Goal: Complete application form

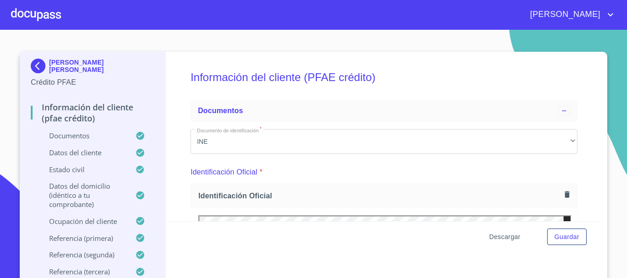
click at [512, 237] on span "Descargar" at bounding box center [504, 237] width 31 height 11
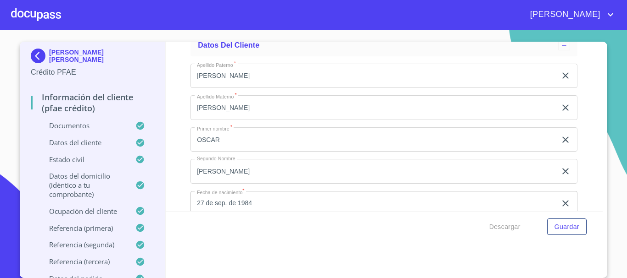
scroll to position [2936, 0]
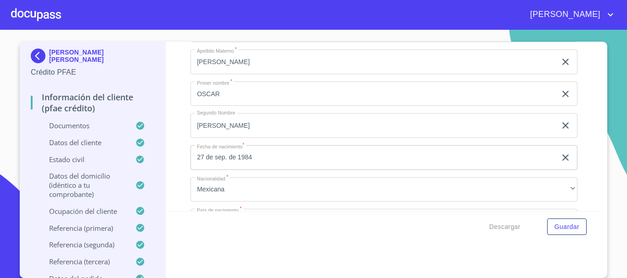
click at [39, 17] on div at bounding box center [36, 14] width 50 height 29
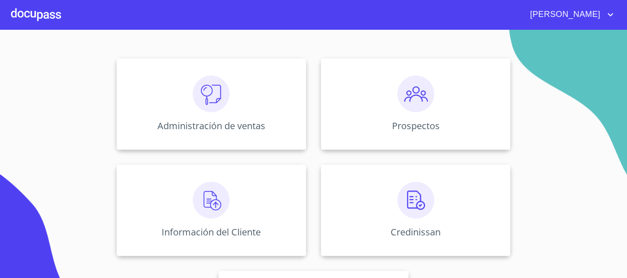
scroll to position [137, 0]
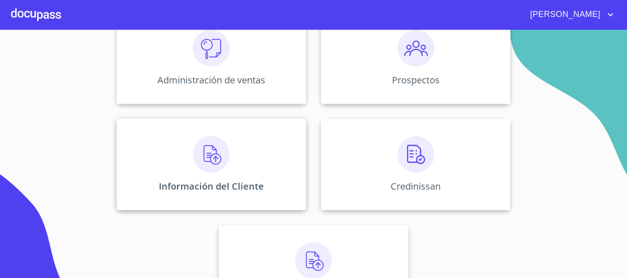
click at [203, 167] on img at bounding box center [211, 154] width 37 height 37
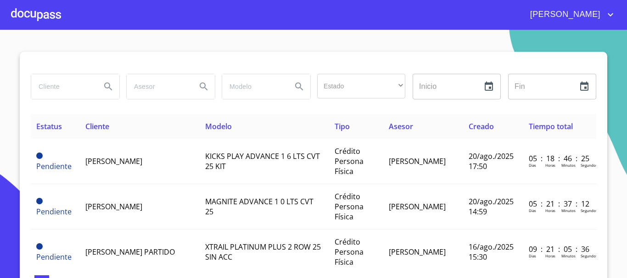
click at [44, 12] on div at bounding box center [36, 14] width 50 height 29
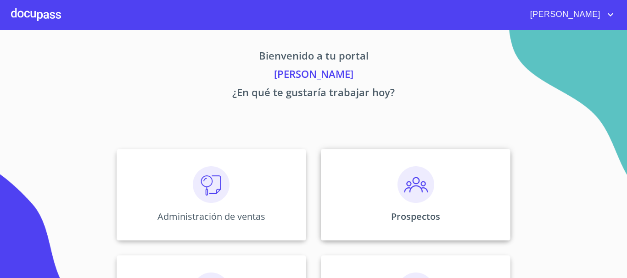
click at [400, 199] on img at bounding box center [415, 185] width 37 height 37
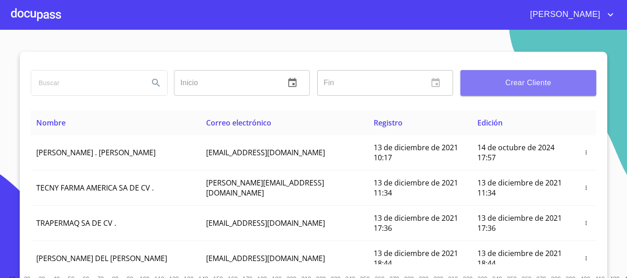
click at [542, 83] on span "Crear Cliente" at bounding box center [527, 83] width 121 height 13
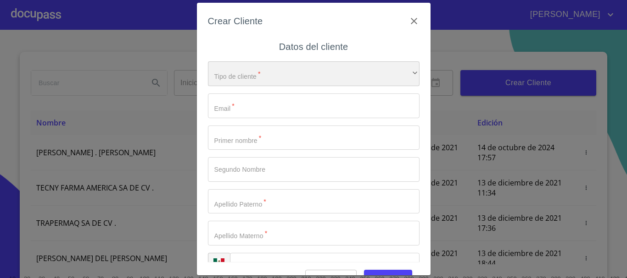
click at [277, 79] on div "​" at bounding box center [313, 73] width 211 height 25
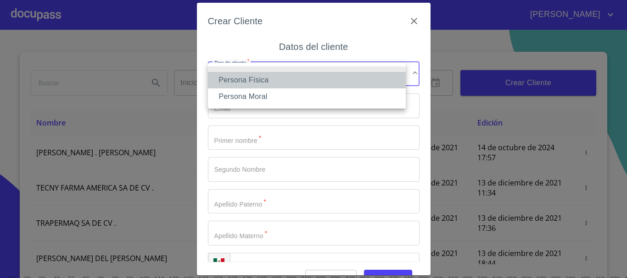
click at [254, 83] on li "Persona Física" at bounding box center [307, 80] width 198 height 17
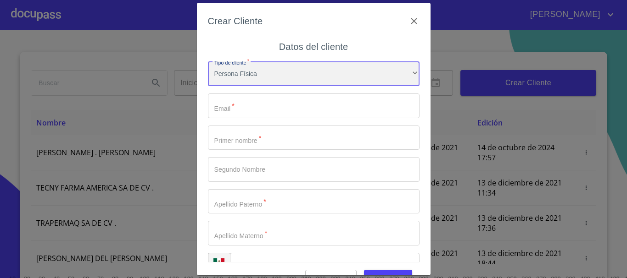
click at [257, 75] on div "Persona Física" at bounding box center [313, 73] width 211 height 25
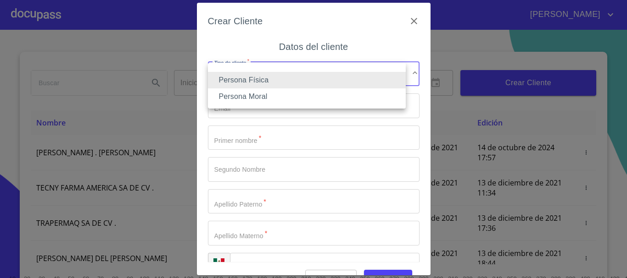
click at [254, 84] on li "Persona Física" at bounding box center [307, 80] width 198 height 17
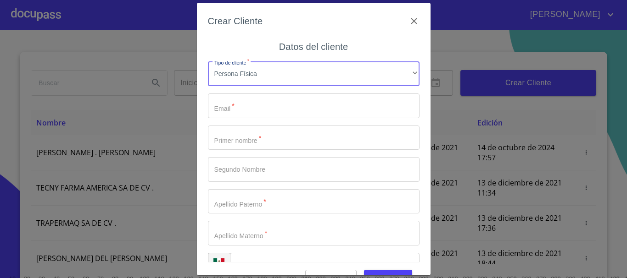
click at [240, 107] on input "Tipo de cliente   *" at bounding box center [313, 106] width 211 height 25
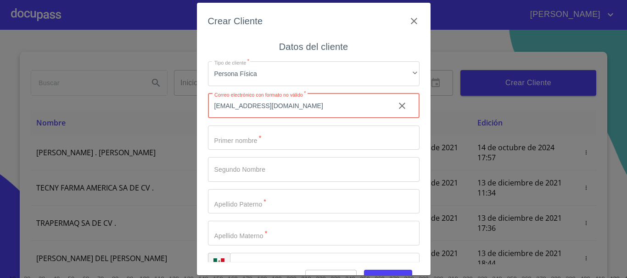
type input "chuyvagonzalez@gmail.com"
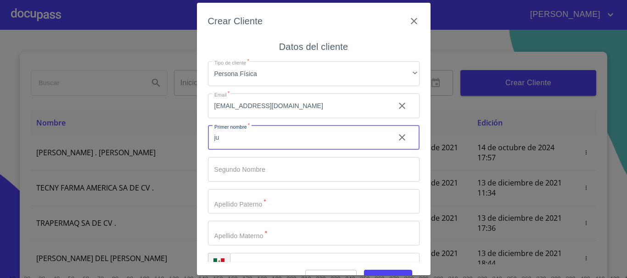
type input "j"
type input "[PERSON_NAME]"
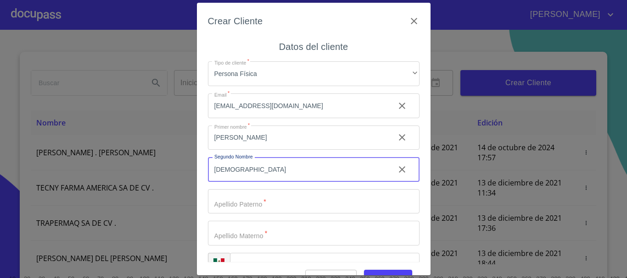
type input "[DEMOGRAPHIC_DATA]"
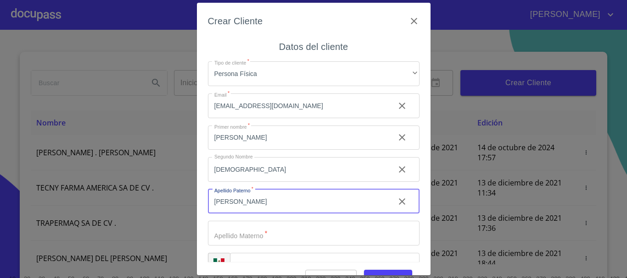
type input "[PERSON_NAME]"
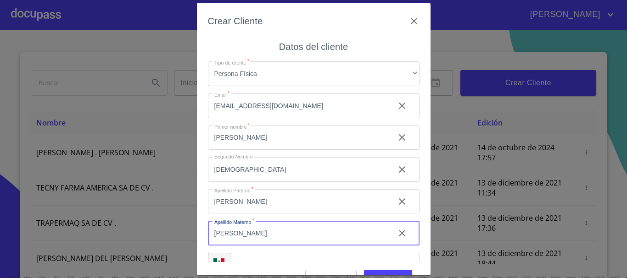
type input "[PERSON_NAME]"
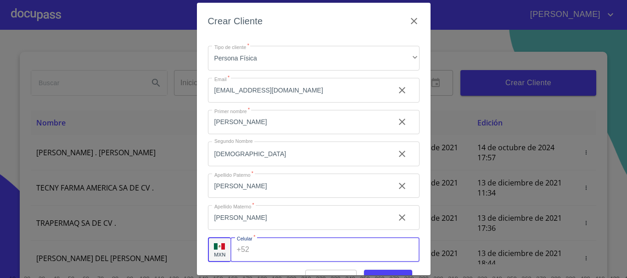
click at [266, 251] on input "Tipo de cliente   *" at bounding box center [336, 250] width 166 height 25
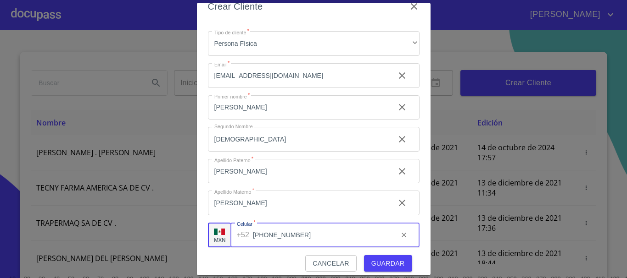
scroll to position [22, 0]
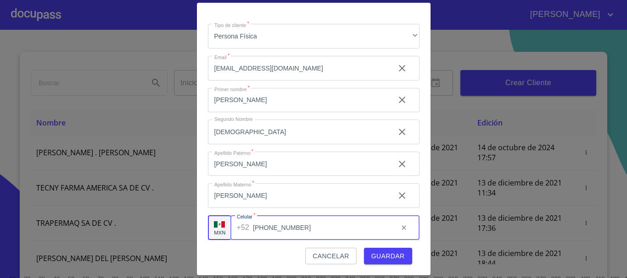
type input "[PHONE_NUMBER]"
click at [383, 255] on span "Guardar" at bounding box center [387, 256] width 33 height 11
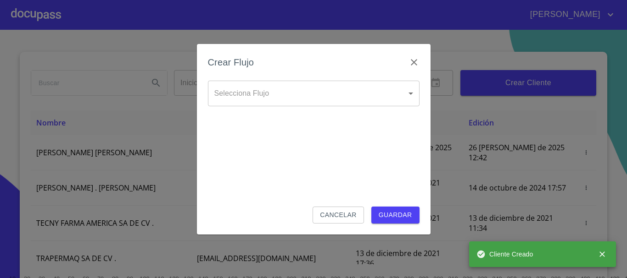
click at [281, 95] on body "MAURICIO Inicio ​ Fin ​ Crear Cliente Nombre Correo electrónico Registro Edició…" at bounding box center [313, 139] width 627 height 278
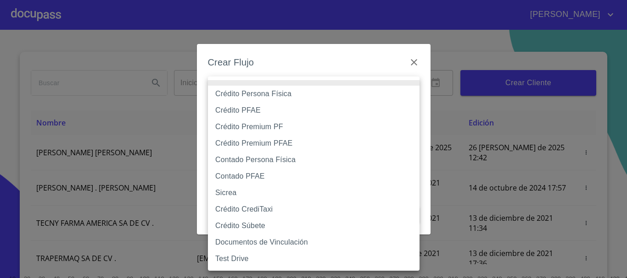
click at [269, 93] on li "Crédito Persona Física" at bounding box center [313, 94] width 211 height 17
type input "61b033e49b8c202ad5bb7912"
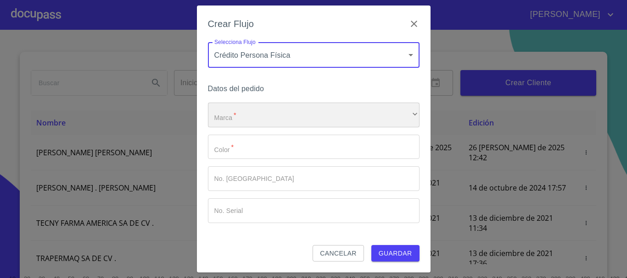
click at [239, 116] on div "​" at bounding box center [313, 115] width 211 height 25
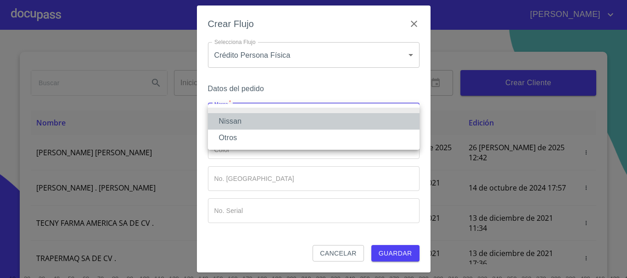
click at [236, 119] on li "Nissan" at bounding box center [313, 121] width 211 height 17
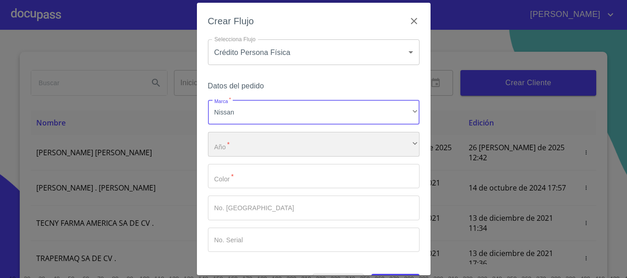
click at [238, 137] on div "​" at bounding box center [313, 144] width 211 height 25
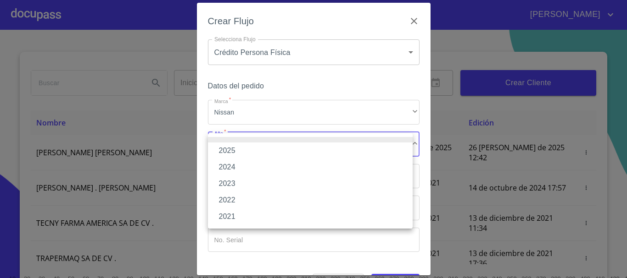
click at [241, 153] on li "2025" at bounding box center [310, 151] width 205 height 17
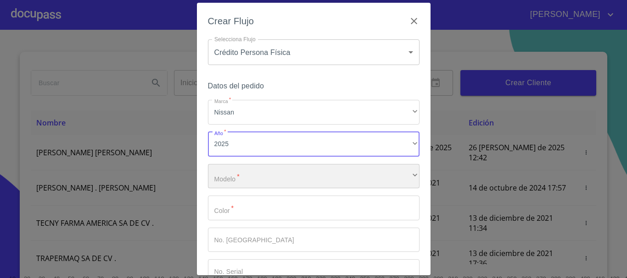
click at [284, 184] on div "​" at bounding box center [313, 176] width 211 height 25
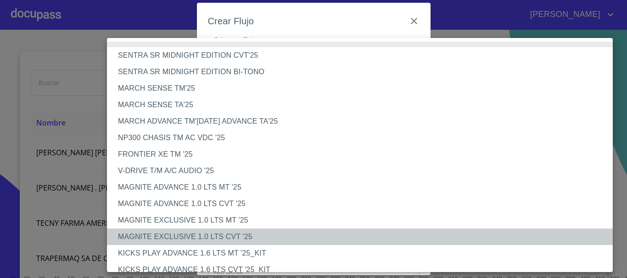
click at [217, 239] on li "MAGNITE EXCLUSIVE 1.0 LTS CVT '25" at bounding box center [363, 237] width 512 height 17
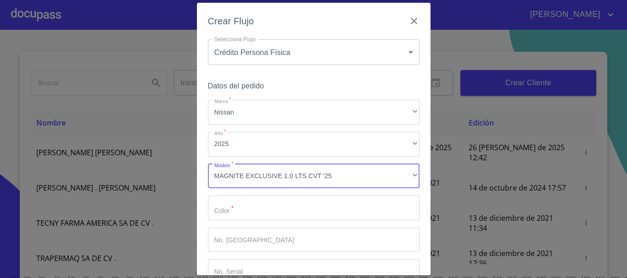
click at [231, 207] on input "Marca   *" at bounding box center [313, 208] width 211 height 25
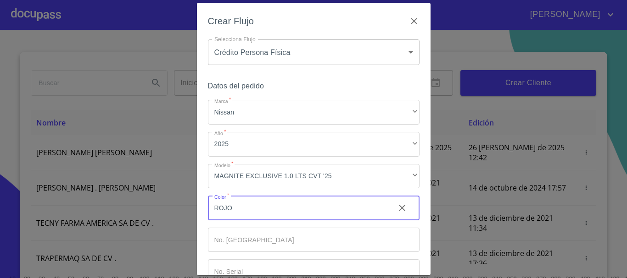
type input "ROJO"
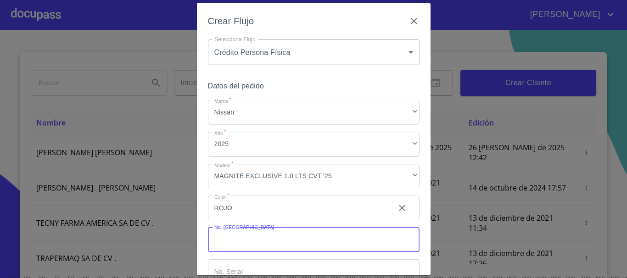
scroll to position [59, 0]
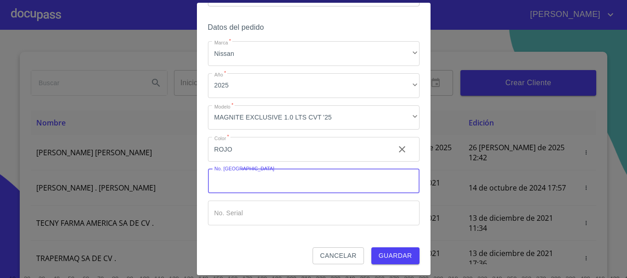
click at [389, 252] on span "Guardar" at bounding box center [394, 255] width 33 height 11
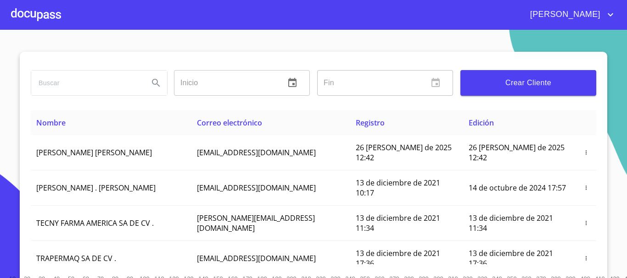
click at [12, 14] on div at bounding box center [36, 14] width 50 height 29
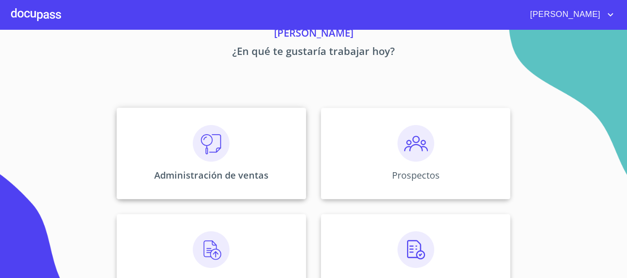
scroll to position [92, 0]
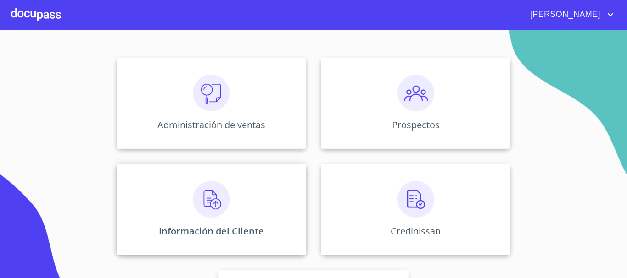
click at [200, 205] on img at bounding box center [211, 199] width 37 height 37
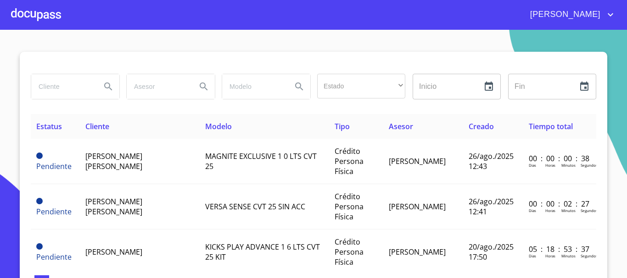
click at [53, 90] on input "search" at bounding box center [62, 86] width 62 height 25
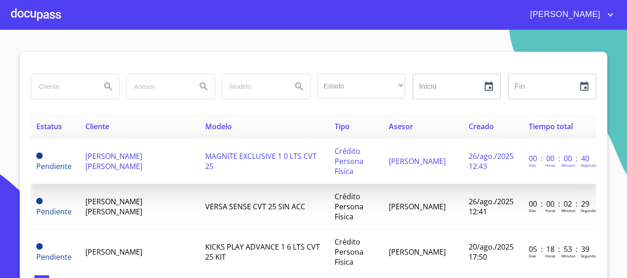
click at [162, 158] on td "[PERSON_NAME] [PERSON_NAME]" at bounding box center [140, 161] width 120 height 45
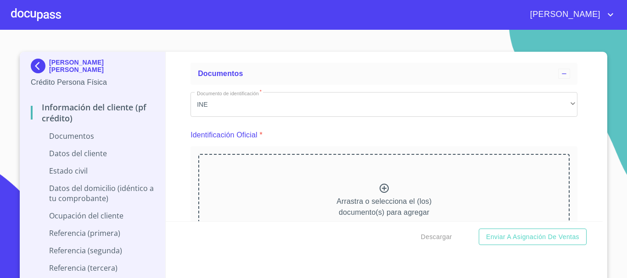
scroll to position [92, 0]
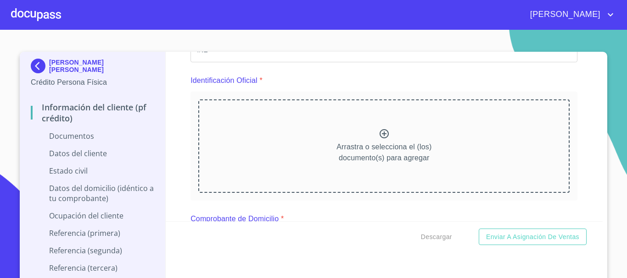
click at [379, 137] on icon at bounding box center [383, 133] width 9 height 9
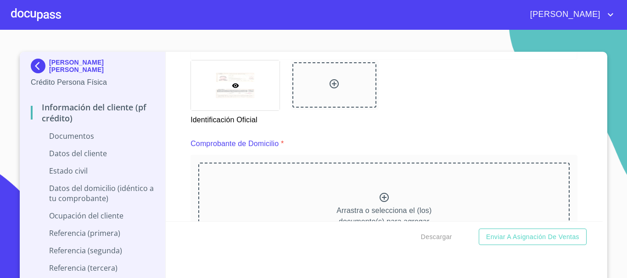
scroll to position [413, 0]
click at [379, 196] on icon at bounding box center [383, 197] width 11 height 11
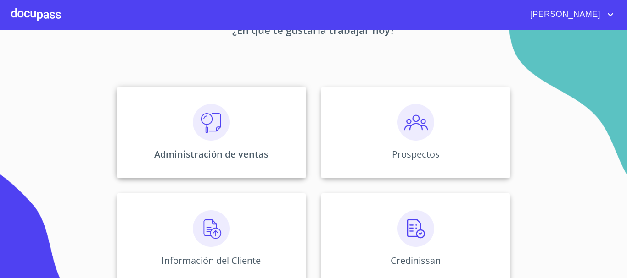
scroll to position [138, 0]
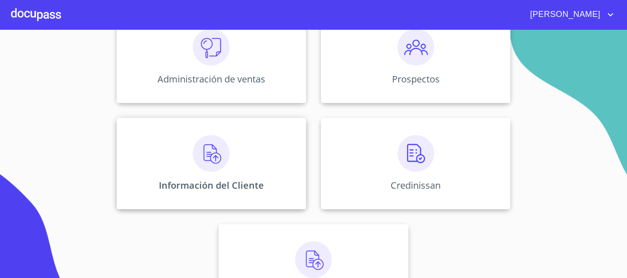
click at [195, 172] on div "Información del Cliente" at bounding box center [211, 164] width 189 height 92
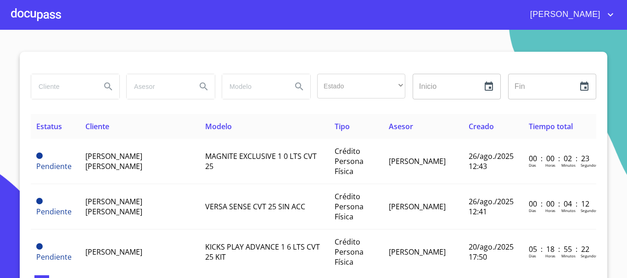
click at [77, 92] on input "search" at bounding box center [62, 86] width 62 height 25
type input "PAULINA BORRAYO"
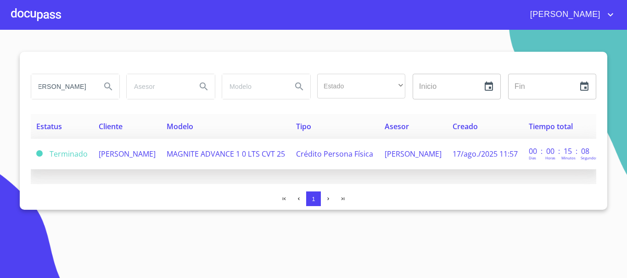
click at [113, 159] on span "PAULINA BORRAYO HERNANDEZ" at bounding box center [127, 154] width 57 height 10
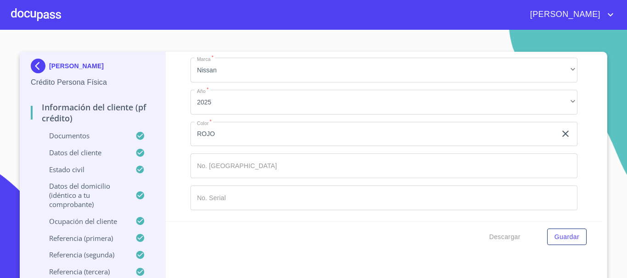
scroll to position [4594, 0]
drag, startPoint x: 266, startPoint y: 190, endPoint x: 183, endPoint y: 183, distance: 83.4
click at [183, 183] on div "Información del cliente (PF crédito) Documentos Documento de identificación   *…" at bounding box center [384, 137] width 437 height 170
drag, startPoint x: 298, startPoint y: 189, endPoint x: 218, endPoint y: 189, distance: 79.8
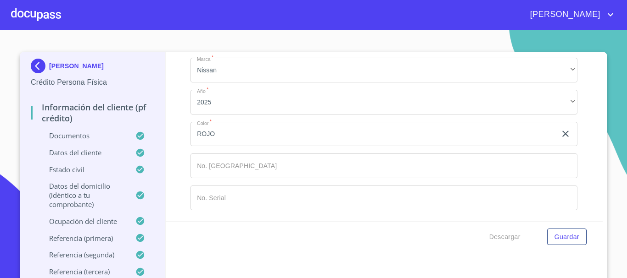
drag, startPoint x: 215, startPoint y: 129, endPoint x: 271, endPoint y: 124, distance: 56.2
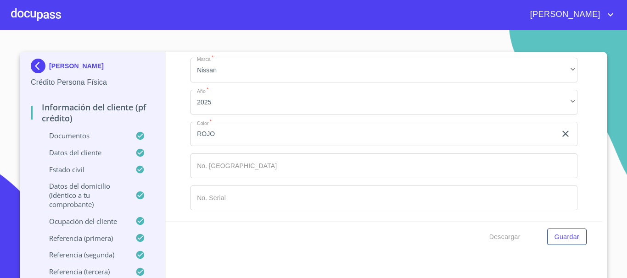
drag, startPoint x: 276, startPoint y: 161, endPoint x: 193, endPoint y: 161, distance: 82.6
click at [193, 14] on div "MXN Celular   * +52 (33)53312444 ​" at bounding box center [383, 1] width 387 height 25
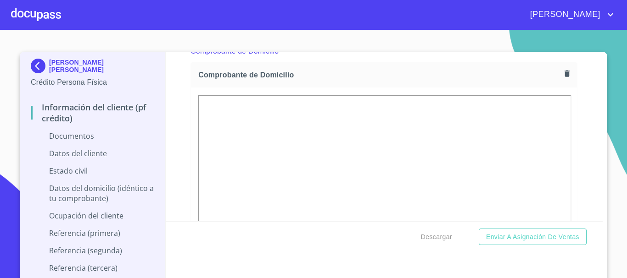
scroll to position [505, 0]
click at [562, 76] on icon "button" at bounding box center [566, 74] width 9 height 9
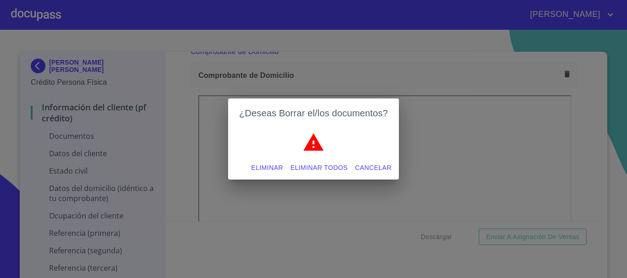
click at [256, 166] on span "Eliminar" at bounding box center [267, 167] width 32 height 11
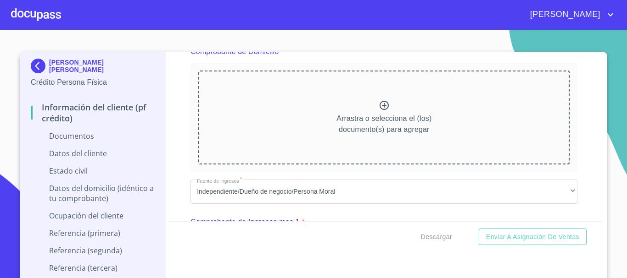
click at [379, 106] on icon at bounding box center [383, 105] width 9 height 9
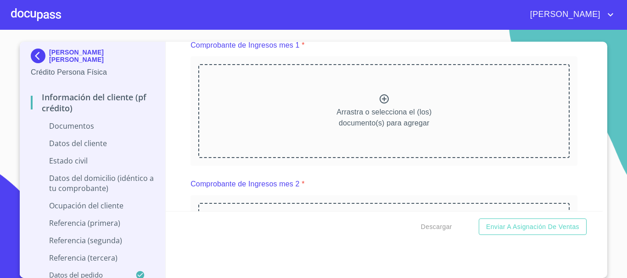
scroll to position [918, 0]
click at [379, 104] on icon at bounding box center [383, 98] width 11 height 11
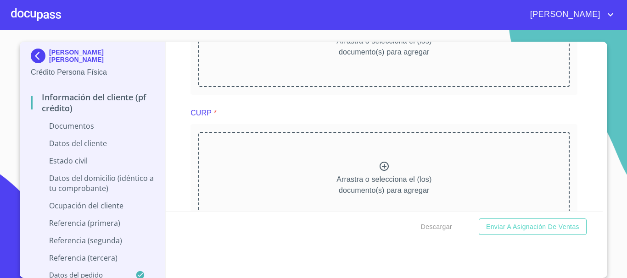
scroll to position [1330, 0]
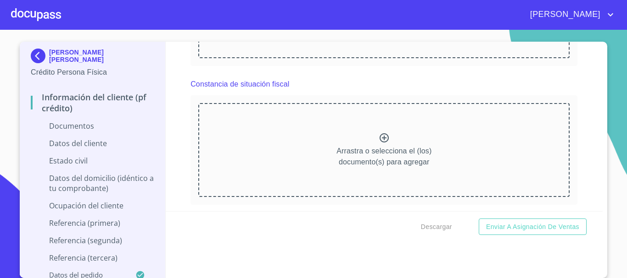
scroll to position [1606, 0]
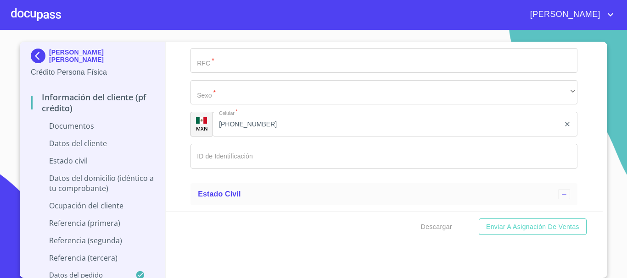
scroll to position [2019, 0]
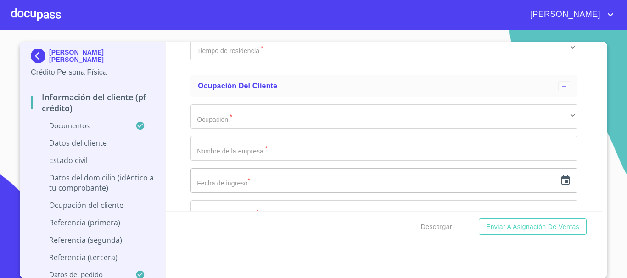
scroll to position [2661, 0]
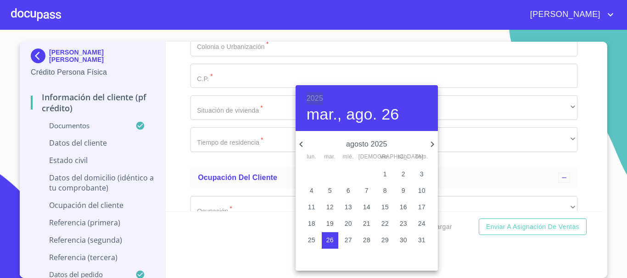
click at [316, 94] on h6 "2025" at bounding box center [314, 98] width 17 height 13
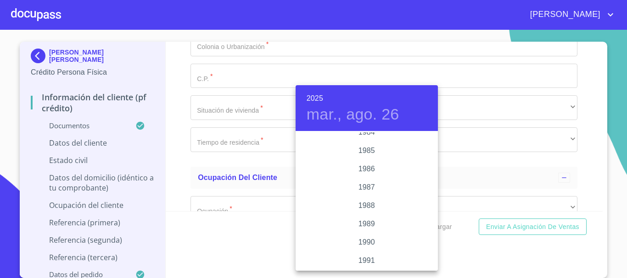
scroll to position [954, 0]
click at [366, 250] on div "1983" at bounding box center [366, 252] width 142 height 18
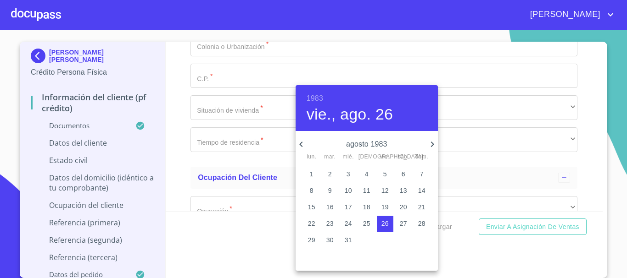
click at [434, 140] on icon "button" at bounding box center [432, 144] width 11 height 11
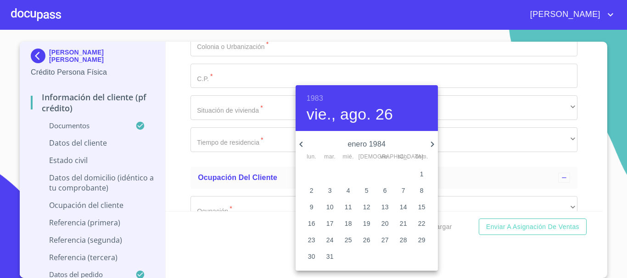
click at [303, 144] on icon "button" at bounding box center [300, 144] width 11 height 11
click at [400, 223] on p "24" at bounding box center [403, 223] width 7 height 9
type input "24 de dic. de 1983"
click at [588, 174] on div at bounding box center [313, 139] width 627 height 278
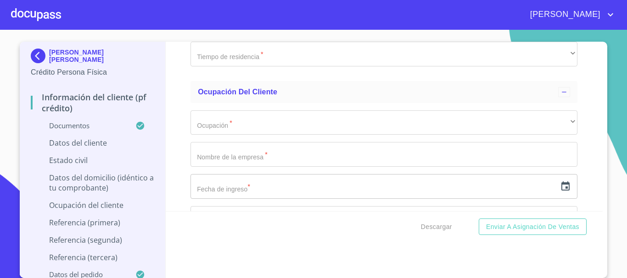
scroll to position [2753, 0]
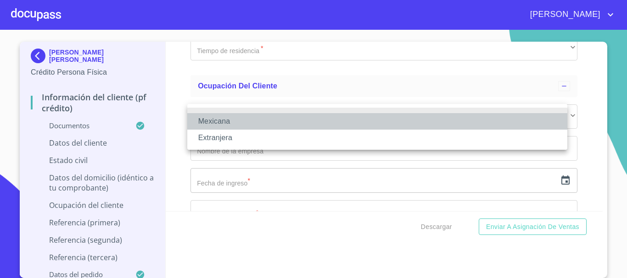
click at [236, 119] on li "Mexicana" at bounding box center [377, 121] width 380 height 17
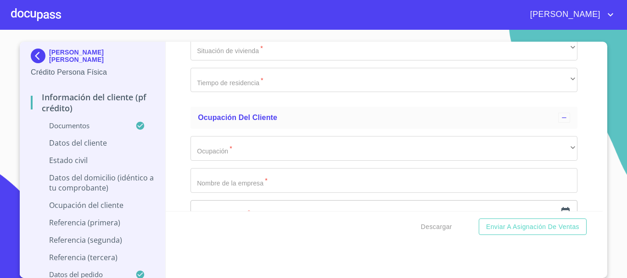
type input "[GEOGRAPHIC_DATA]"
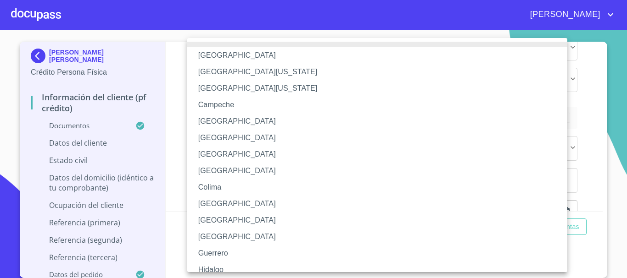
click at [590, 89] on div at bounding box center [313, 139] width 627 height 278
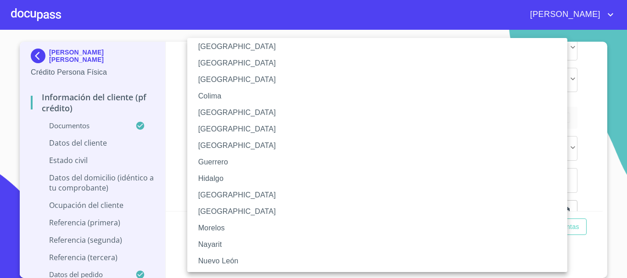
scroll to position [92, 0]
click at [226, 198] on li "[GEOGRAPHIC_DATA]" at bounding box center [380, 195] width 387 height 17
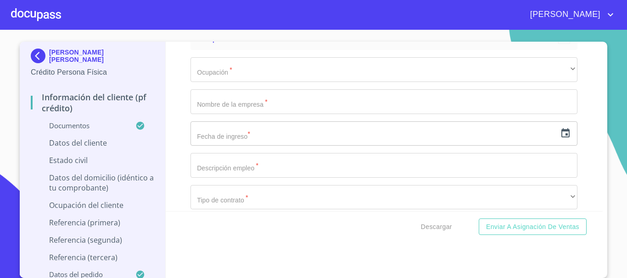
scroll to position [2890, 0]
type input "GOGJ831224HJCNNN08"
type input "GOGJ8312244C5"
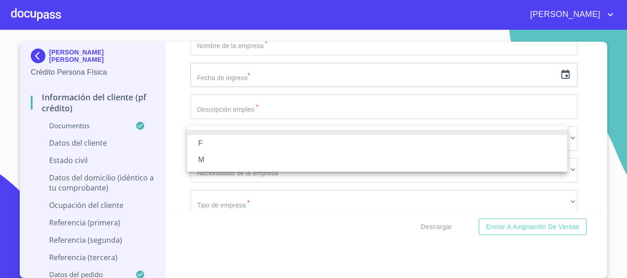
click at [205, 160] on li "M" at bounding box center [377, 160] width 380 height 17
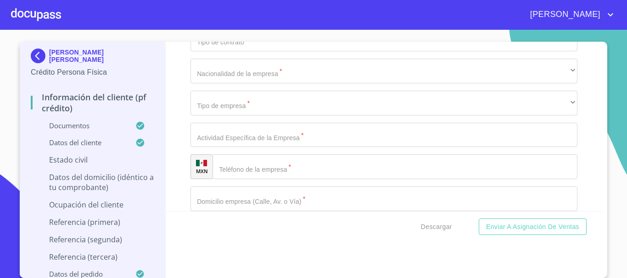
scroll to position [2936, 0]
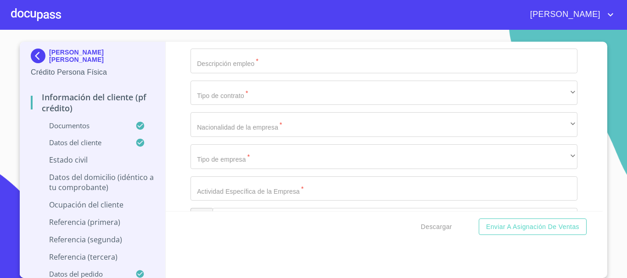
type input "1412105574"
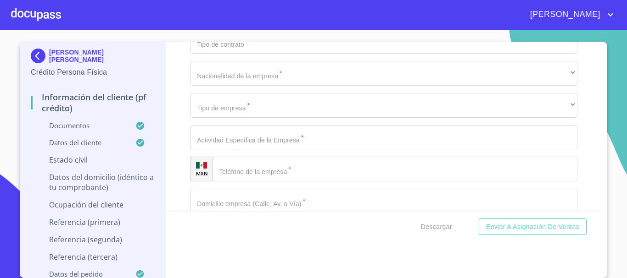
scroll to position [3028, 0]
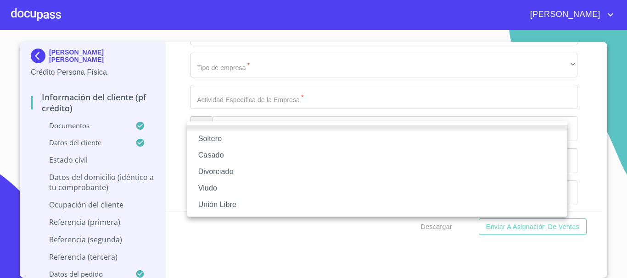
click at [223, 161] on li "Casado" at bounding box center [377, 155] width 380 height 17
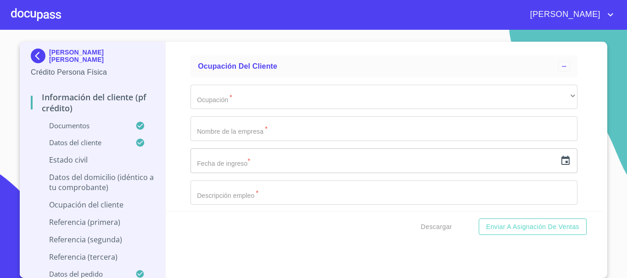
scroll to position [3120, 0]
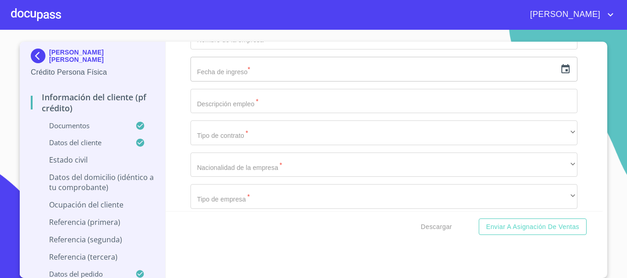
type input "[PERSON_NAME]"
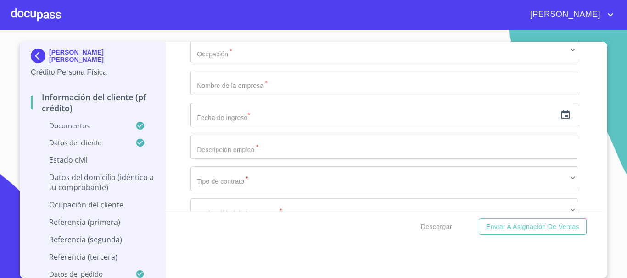
type input "[PERSON_NAME]"
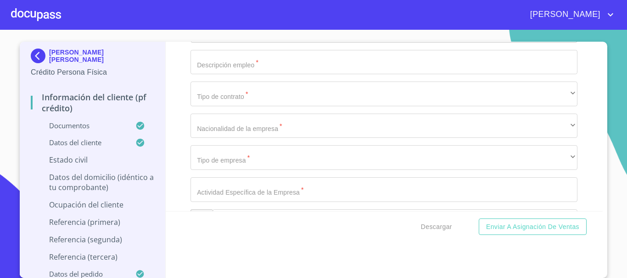
scroll to position [3211, 0]
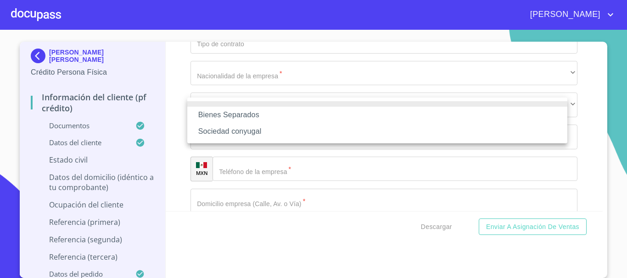
click at [245, 133] on li "Sociedad conyugal" at bounding box center [377, 131] width 380 height 17
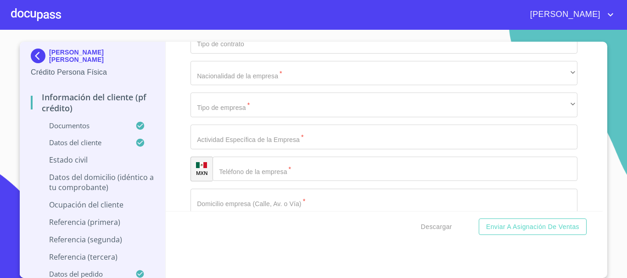
type input "2"
type input "15-11"
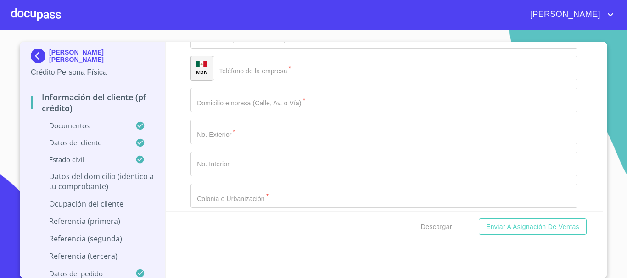
scroll to position [3313, 0]
type input "[PERSON_NAME]"
type input "524"
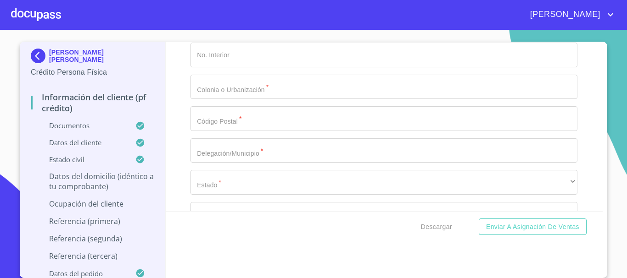
type input "[PERSON_NAME]"
type input "[GEOGRAPHIC_DATA]"
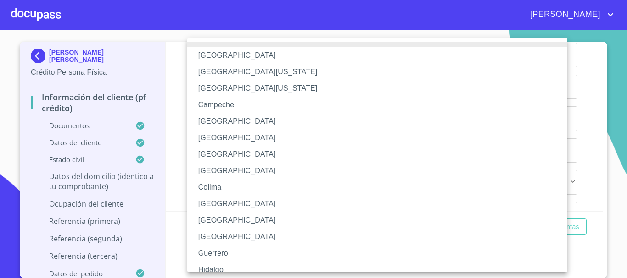
scroll to position [46, 0]
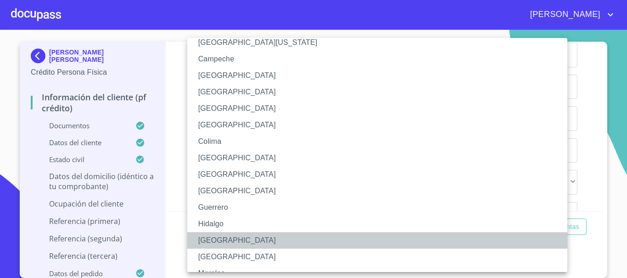
click at [211, 238] on li "[GEOGRAPHIC_DATA]" at bounding box center [380, 241] width 387 height 17
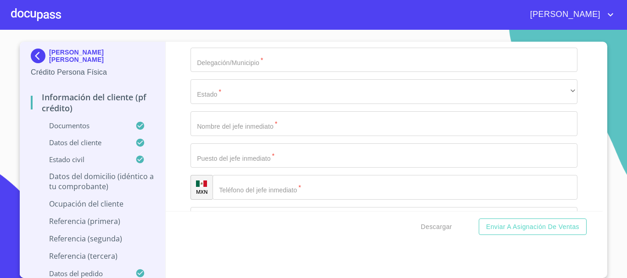
scroll to position [3513, 0]
type input "TLAJOMULCO DE ZUÑIGA"
type input "STA [PERSON_NAME] DE LAS [PERSON_NAME]"
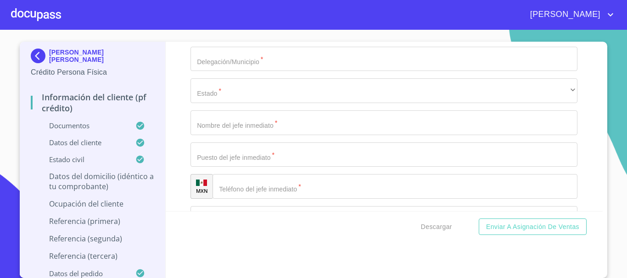
type input "45640"
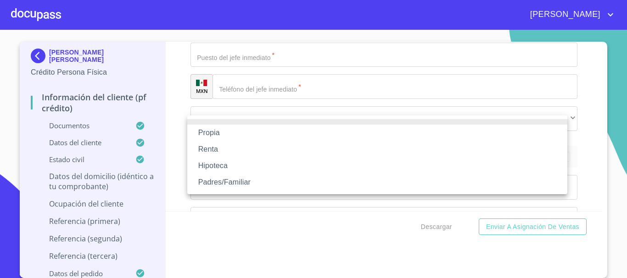
click at [229, 133] on li "Propia" at bounding box center [377, 133] width 380 height 17
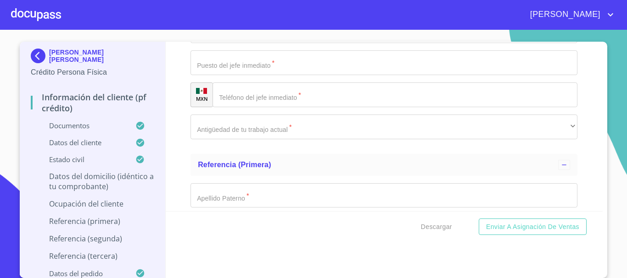
scroll to position [3659, 0]
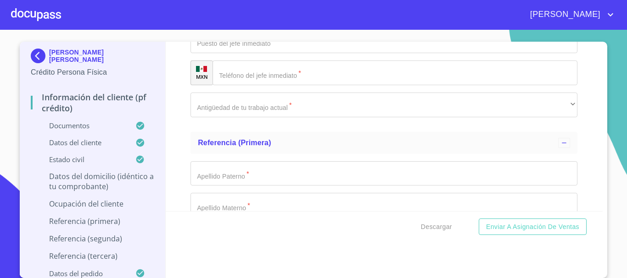
type input "$4,000,000"
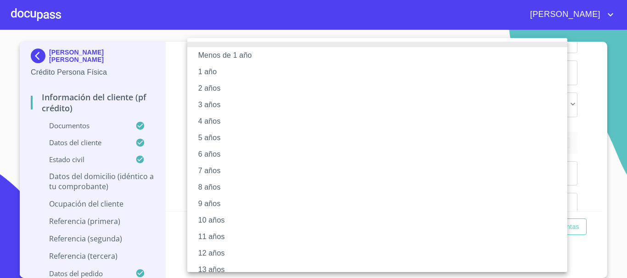
click at [217, 197] on li "9 años" at bounding box center [380, 204] width 387 height 17
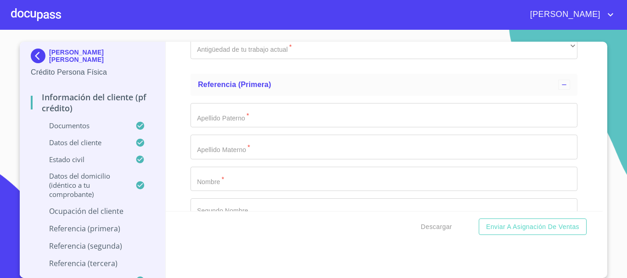
scroll to position [3751, 0]
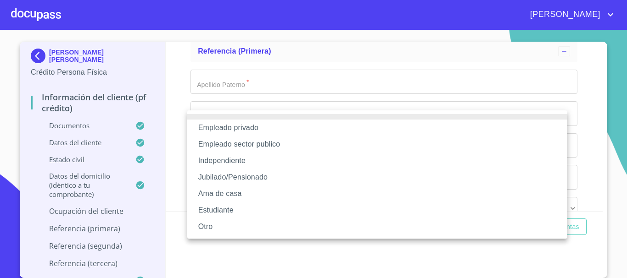
click at [229, 161] on li "Independiente" at bounding box center [377, 161] width 380 height 17
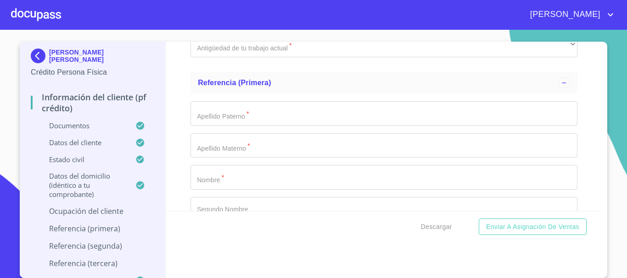
type input "30000"
type input "50000"
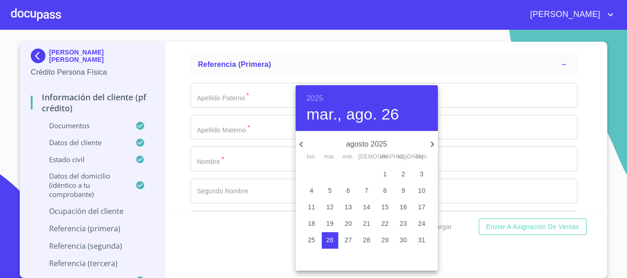
click at [317, 98] on h6 "2025" at bounding box center [314, 98] width 17 height 13
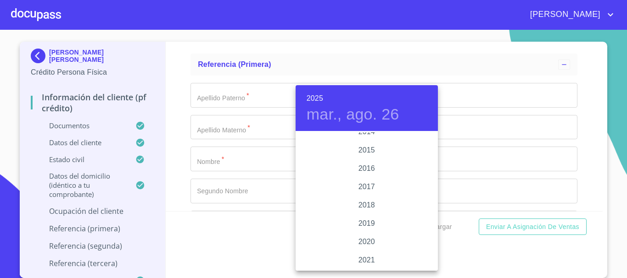
scroll to position [1642, 0]
click at [364, 222] on div "2019" at bounding box center [366, 224] width 142 height 18
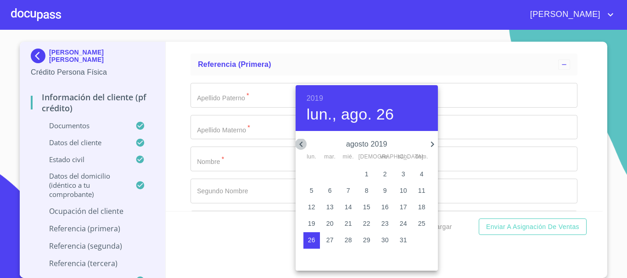
click at [302, 143] on icon "button" at bounding box center [300, 145] width 3 height 6
click at [300, 147] on icon "button" at bounding box center [300, 144] width 11 height 11
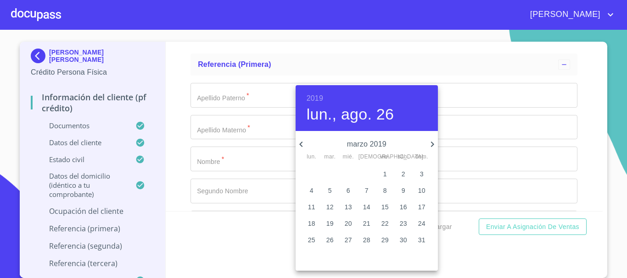
click at [303, 143] on icon "button" at bounding box center [300, 144] width 11 height 11
click at [386, 171] on p "1" at bounding box center [385, 174] width 4 height 9
type input "1 de feb. de 2019"
click at [574, 143] on div at bounding box center [313, 139] width 627 height 278
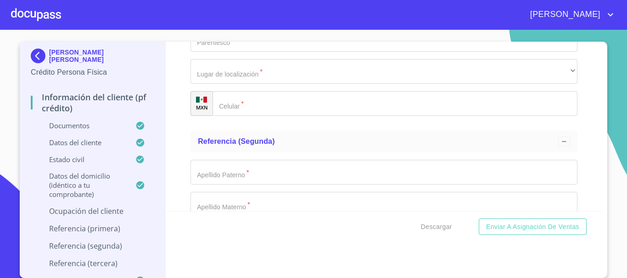
scroll to position [3861, 0]
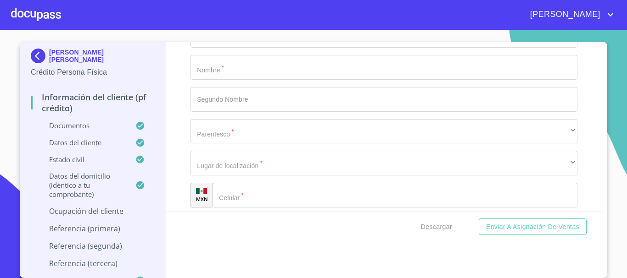
type input "O"
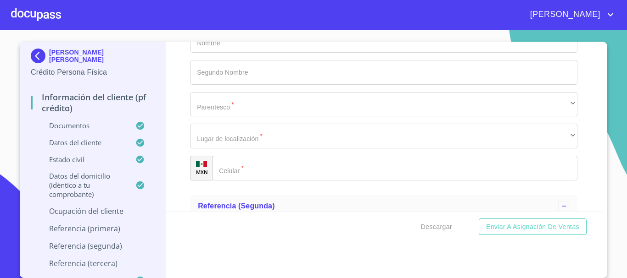
scroll to position [3907, 0]
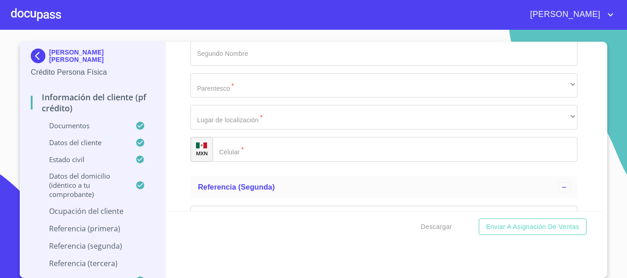
drag, startPoint x: 298, startPoint y: 95, endPoint x: 170, endPoint y: 97, distance: 128.0
click at [170, 97] on div "Información del cliente (PF crédito) Documentos Documento de identificación   *…" at bounding box center [384, 127] width 437 height 170
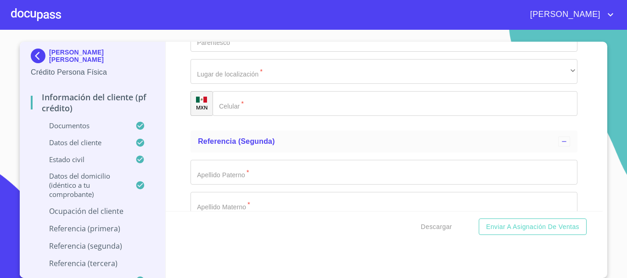
type input "VENTA DE TRANSFORMADORES"
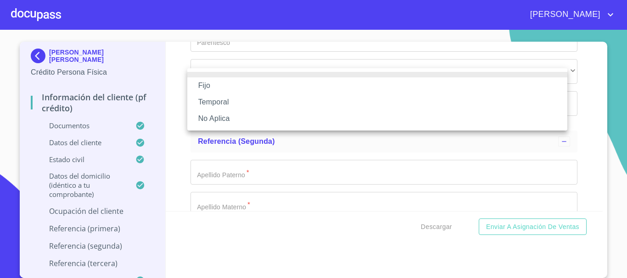
click at [219, 117] on li "No Aplica" at bounding box center [377, 119] width 380 height 17
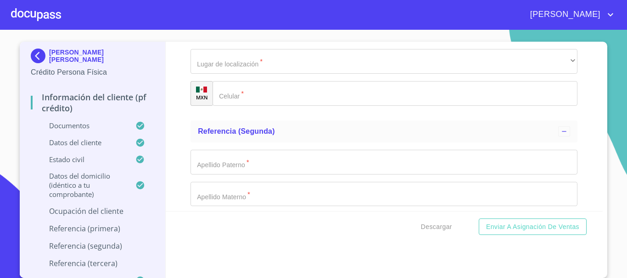
scroll to position [3907, 0]
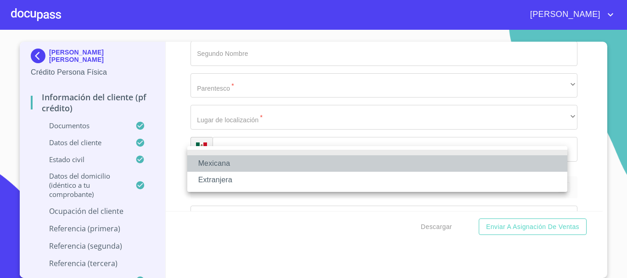
click at [239, 161] on li "Mexicana" at bounding box center [377, 164] width 380 height 17
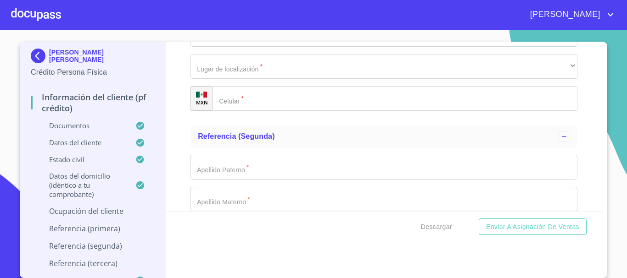
scroll to position [3999, 0]
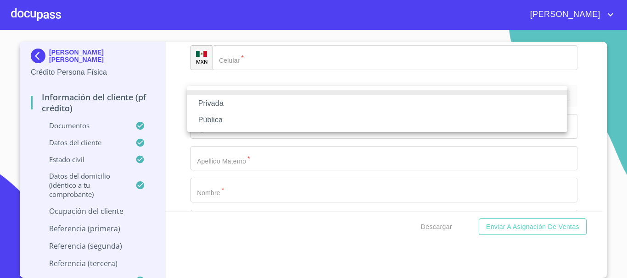
click at [225, 103] on li "Privada" at bounding box center [377, 103] width 380 height 17
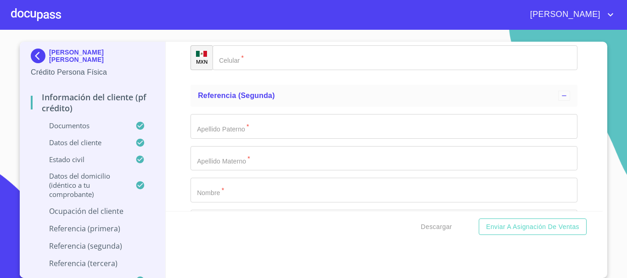
type input "VENTA DE TRANSFORMADORES"
type input "[PHONE_NUMBER]"
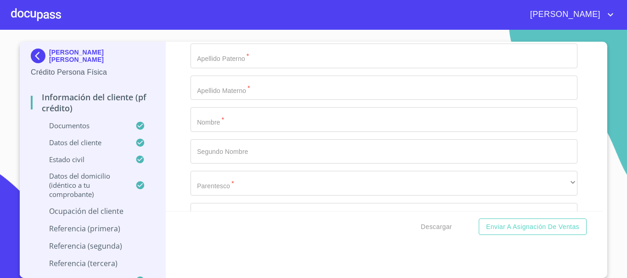
scroll to position [4090, 0]
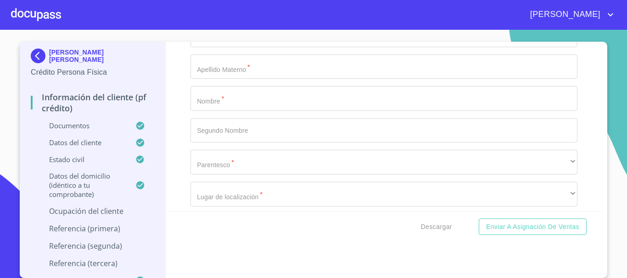
type input "FERROCARRIL"
type input "71"
type input "SANTA CRUZ DE LAS FLORES"
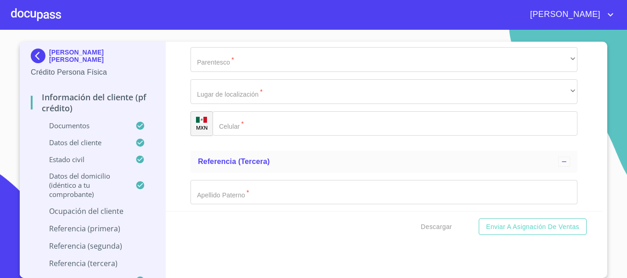
type input "45640"
type input "TLAJOMULCO DE ZUÑIGA"
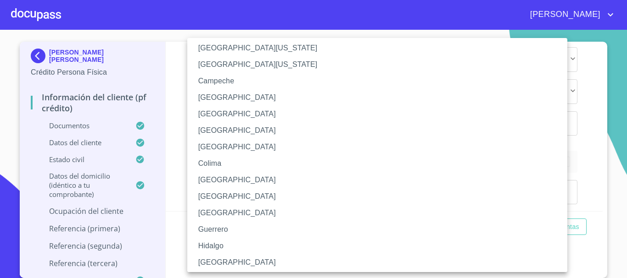
scroll to position [46, 0]
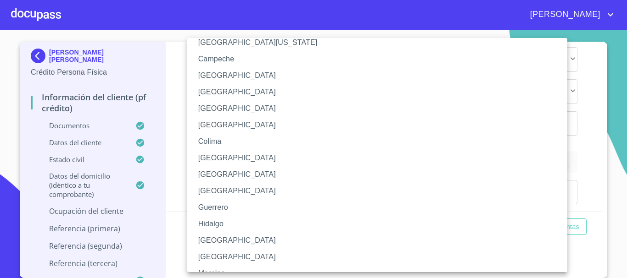
click at [226, 237] on li "[GEOGRAPHIC_DATA]" at bounding box center [380, 241] width 387 height 17
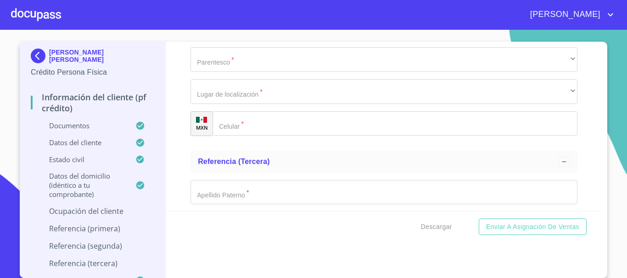
scroll to position [4285, 0]
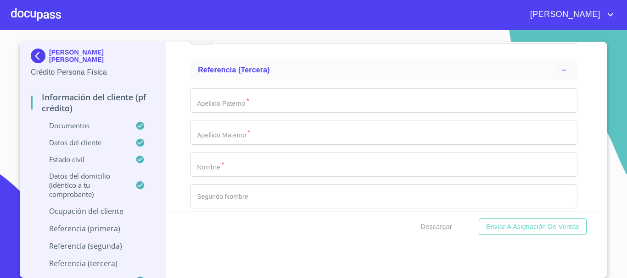
type input "[PERSON_NAME] [PERSON_NAME]"
type input "R"
type input "COMERCIALIZADORA TRANSFORMADORES"
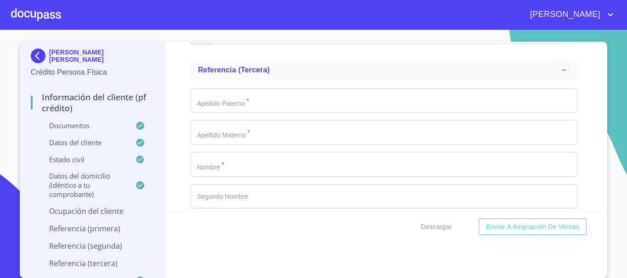
type input "[PHONE_NUMBER]"
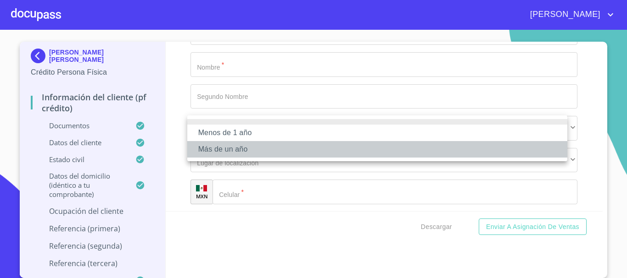
click at [240, 145] on li "Más de un año" at bounding box center [377, 149] width 380 height 17
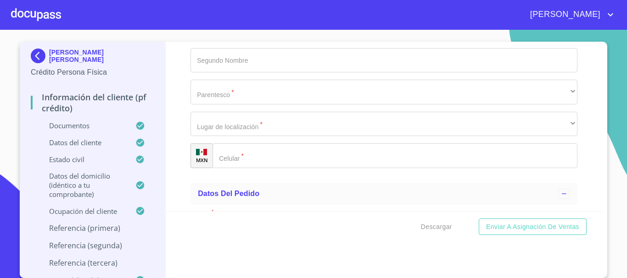
scroll to position [4431, 0]
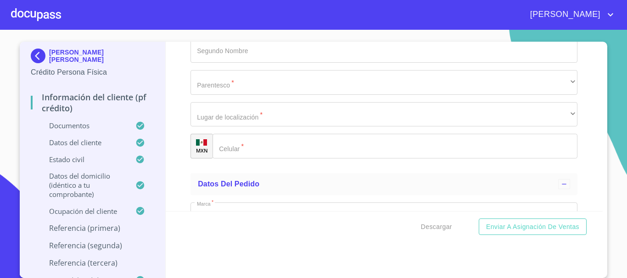
type input "[PERSON_NAME]"
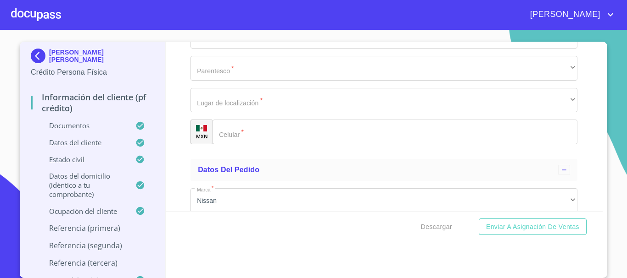
type input "MARCELA"
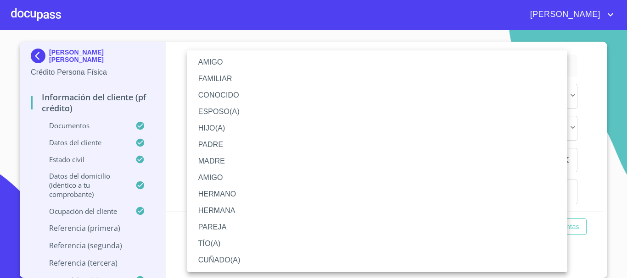
click at [216, 265] on li "CUÑADO(A)" at bounding box center [377, 260] width 380 height 17
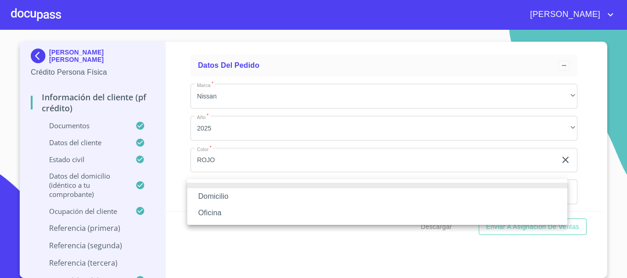
click at [240, 198] on li "Domicilio" at bounding box center [377, 197] width 380 height 17
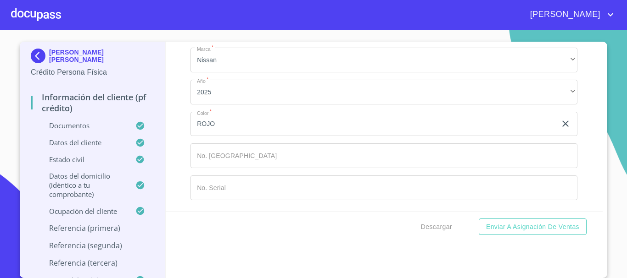
scroll to position [4641, 0]
paste input "[PHONE_NUMBER]"
type input "[PHONE_NUMBER]"
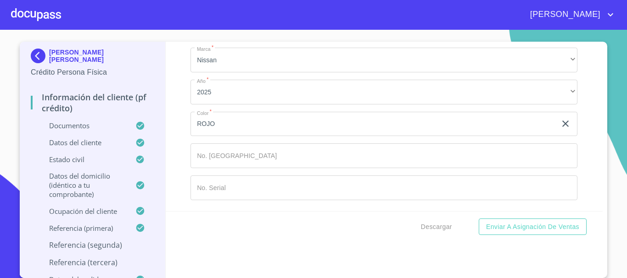
scroll to position [4733, 0]
type input "[PERSON_NAME]"
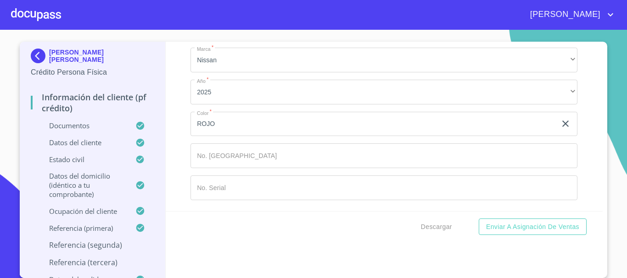
scroll to position [4783, 0]
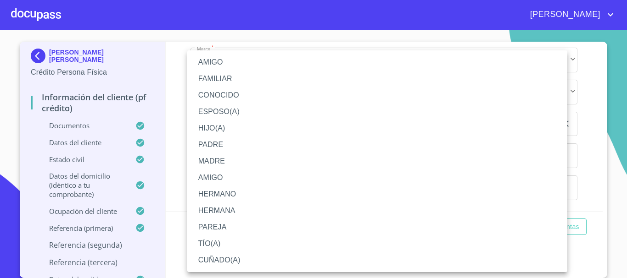
click at [217, 88] on li "CONOCIDO" at bounding box center [377, 95] width 380 height 17
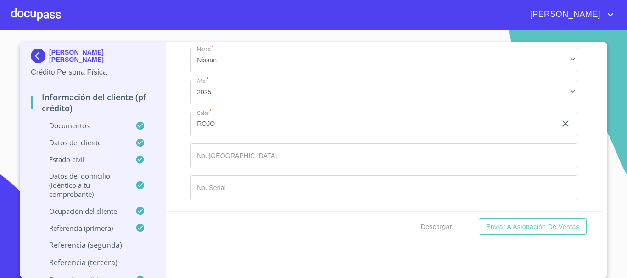
scroll to position [4875, 0]
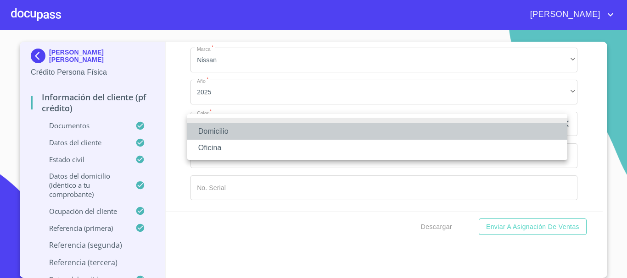
click at [218, 129] on li "Domicilio" at bounding box center [377, 131] width 380 height 17
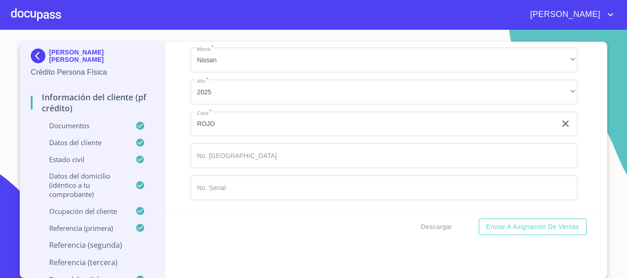
paste input "[PHONE_NUMBER]"
type input "[PHONE_NUMBER]"
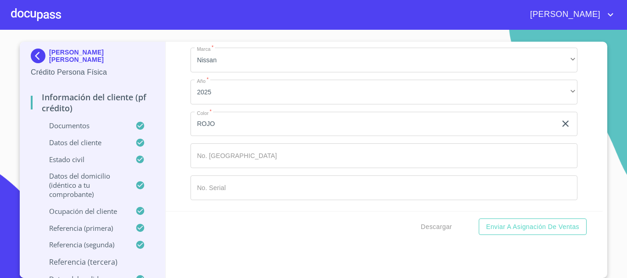
scroll to position [5059, 0]
type input "MA. DEL RAYO"
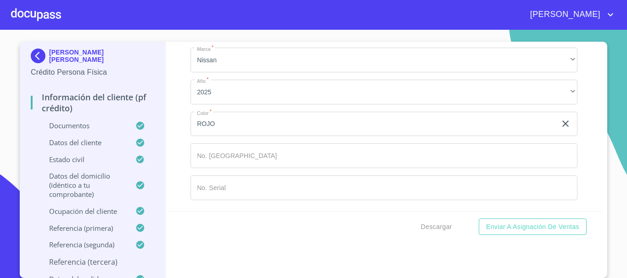
type input "[PERSON_NAME]"
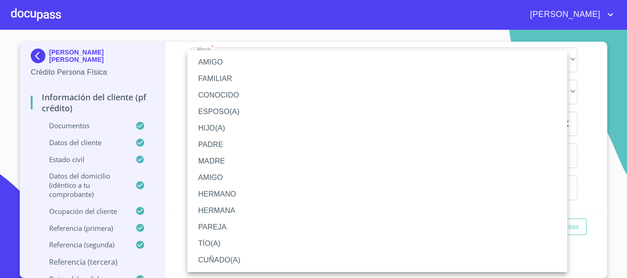
drag, startPoint x: 231, startPoint y: 264, endPoint x: 334, endPoint y: 245, distance: 105.5
click at [231, 265] on li "CUÑADO(A)" at bounding box center [377, 260] width 380 height 17
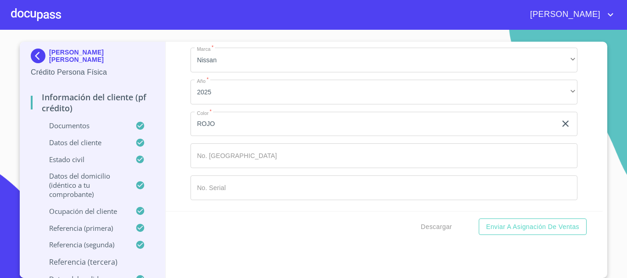
scroll to position [5167, 0]
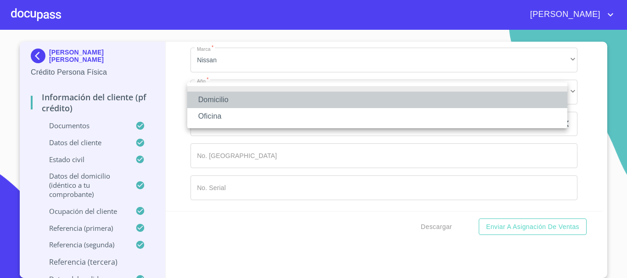
click at [250, 101] on li "Domicilio" at bounding box center [377, 100] width 380 height 17
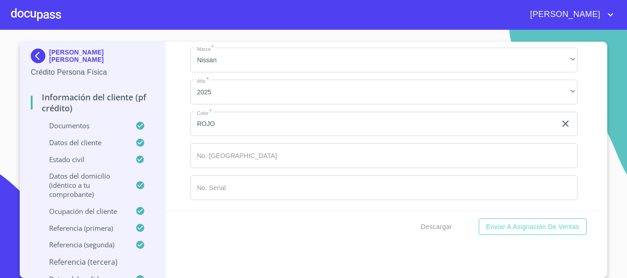
paste input "[PHONE_NUMBER]"
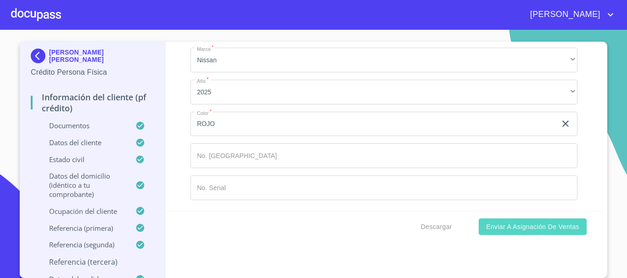
type input "[PHONE_NUMBER]"
click at [504, 228] on span "Enviar a Asignación de Ventas" at bounding box center [532, 227] width 93 height 11
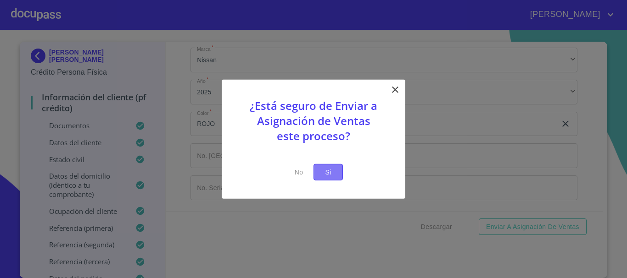
click at [338, 180] on button "Si" at bounding box center [327, 172] width 29 height 17
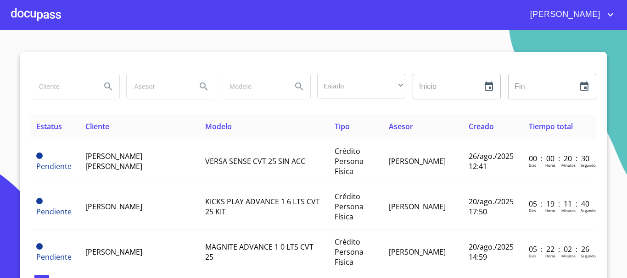
click at [63, 81] on input "search" at bounding box center [62, 86] width 62 height 25
click at [51, 93] on input "search" at bounding box center [62, 86] width 62 height 25
type input "JUAN JESUS"
click at [105, 86] on icon "Search" at bounding box center [108, 86] width 11 height 11
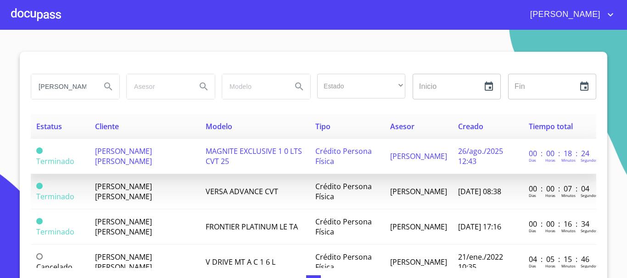
click at [139, 161] on td "[PERSON_NAME] [PERSON_NAME]" at bounding box center [144, 156] width 111 height 35
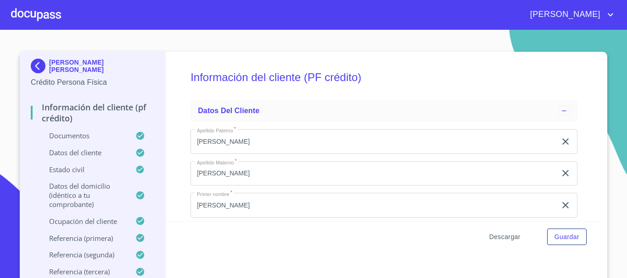
click at [505, 240] on span "Descargar" at bounding box center [504, 237] width 31 height 11
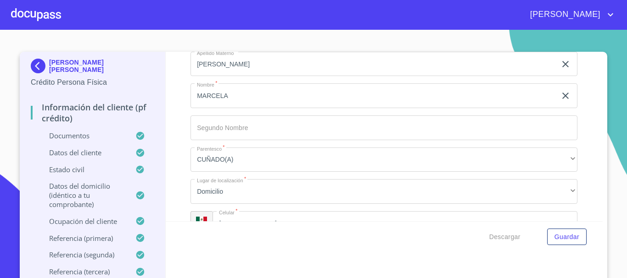
scroll to position [3822, 0]
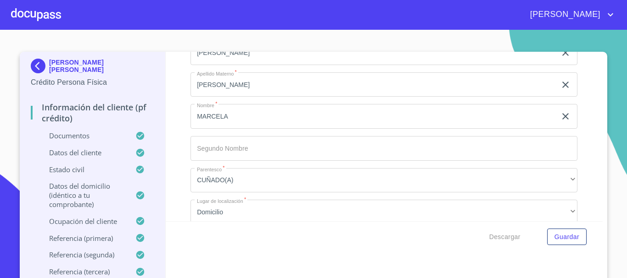
type input "5"
type input "[PERSON_NAME] [PERSON_NAME]"
click at [576, 240] on button "Guardar" at bounding box center [566, 237] width 39 height 17
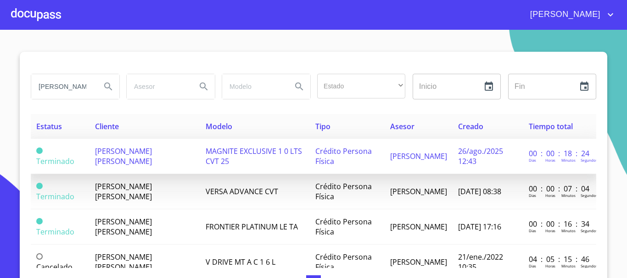
click at [140, 160] on td "[PERSON_NAME] [PERSON_NAME]" at bounding box center [144, 156] width 111 height 35
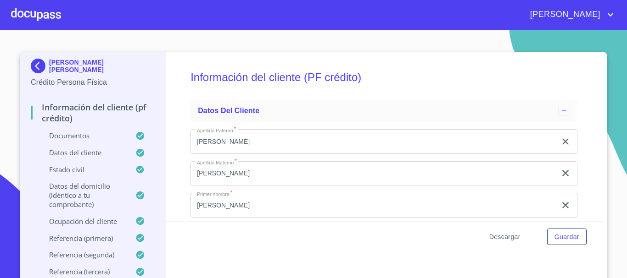
click at [503, 238] on span "Descargar" at bounding box center [504, 237] width 31 height 11
